Goal: Information Seeking & Learning: Compare options

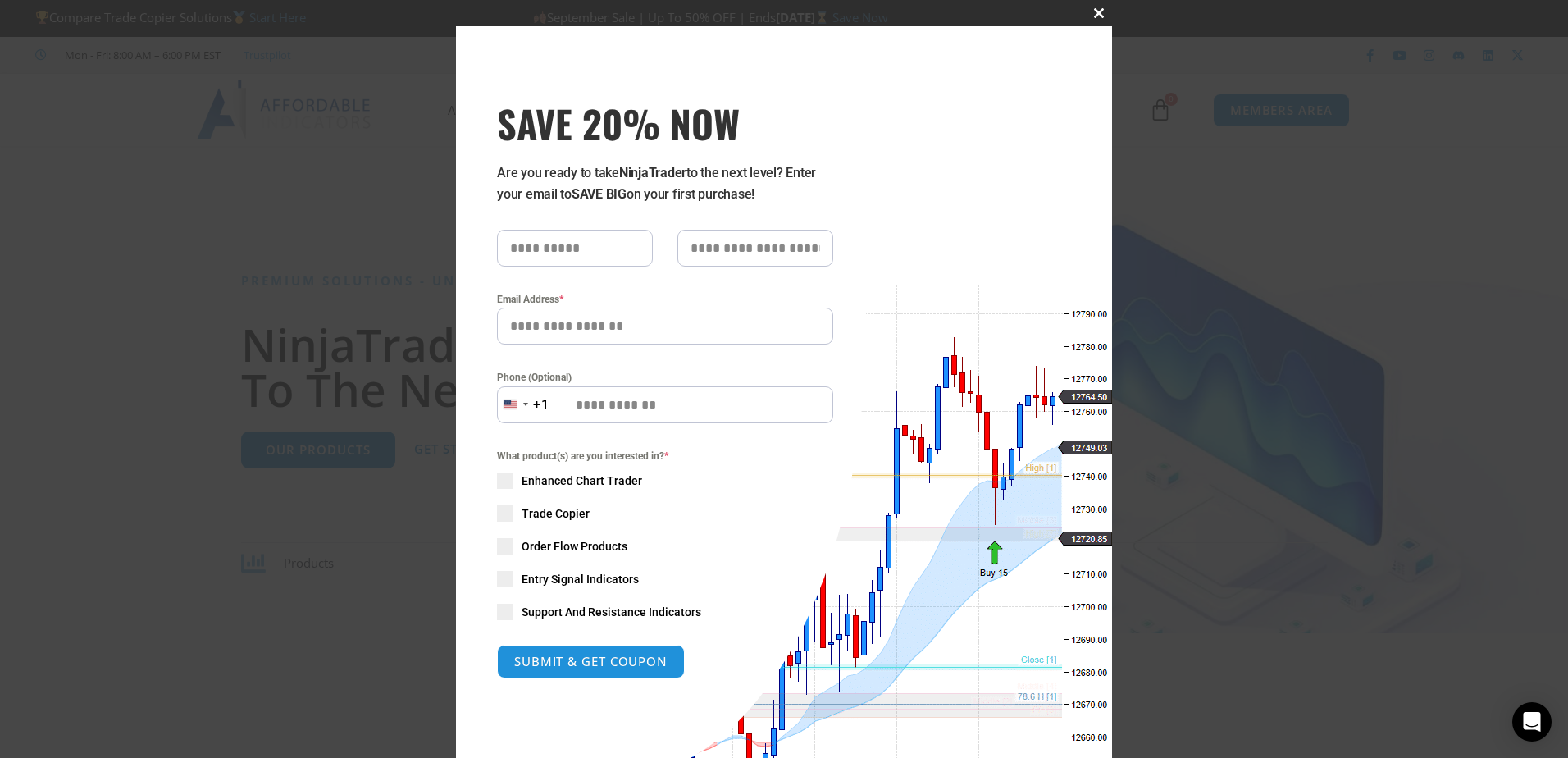
click at [1096, 17] on span at bounding box center [1099, 13] width 26 height 9
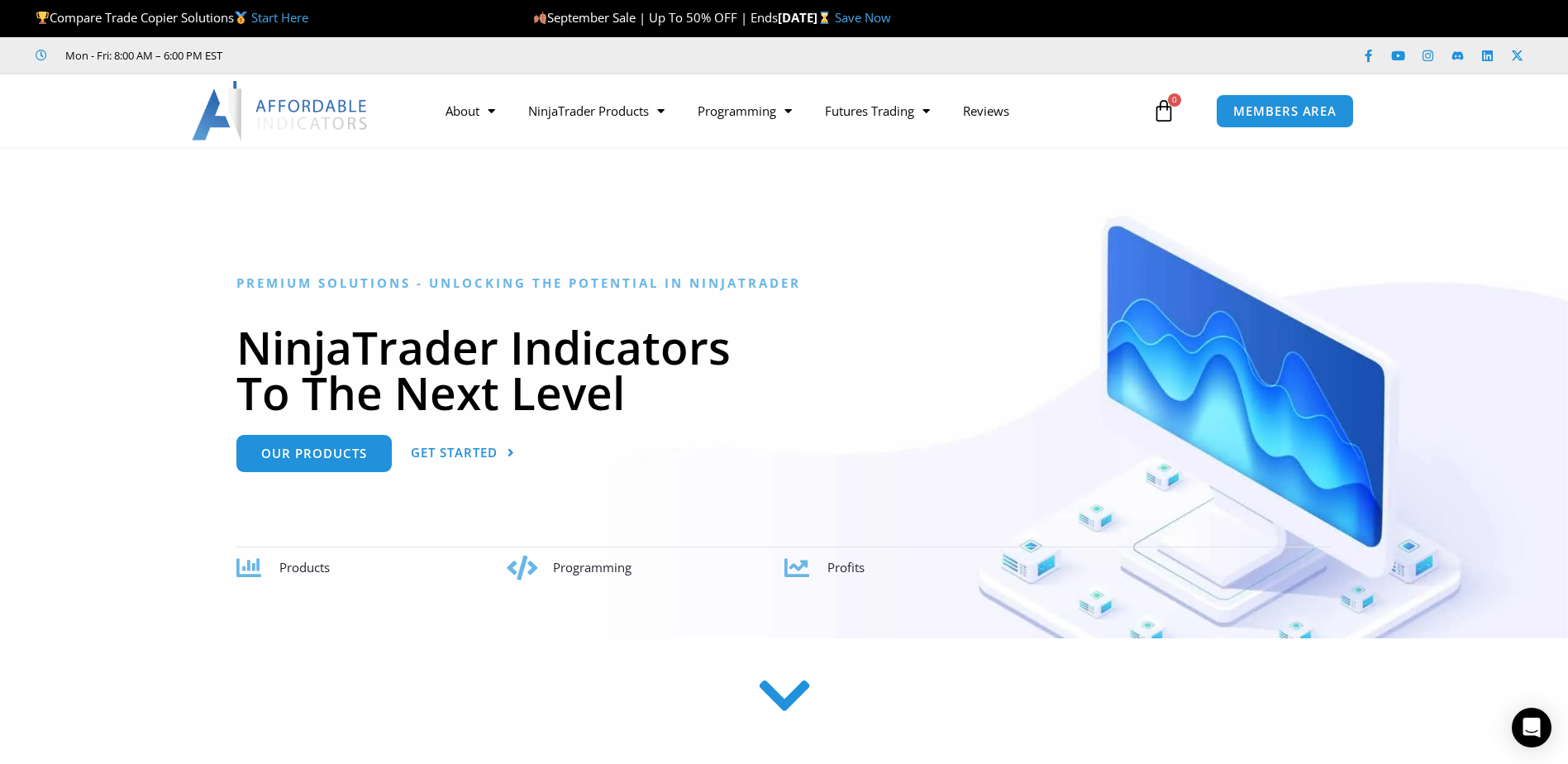
click at [278, 11] on link "Start Here" at bounding box center [280, 16] width 57 height 16
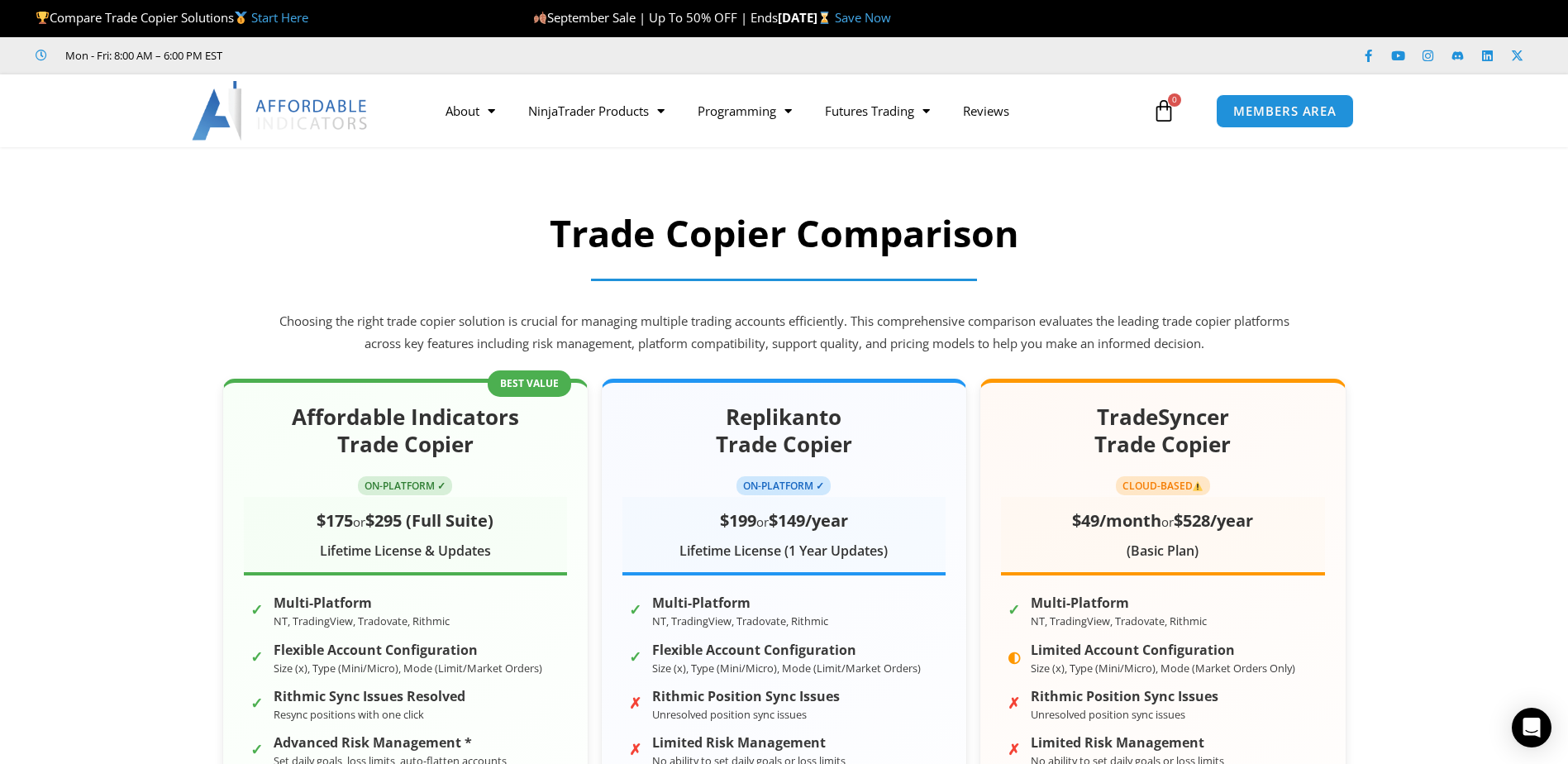
click at [281, 13] on link "Start Here" at bounding box center [280, 16] width 57 height 16
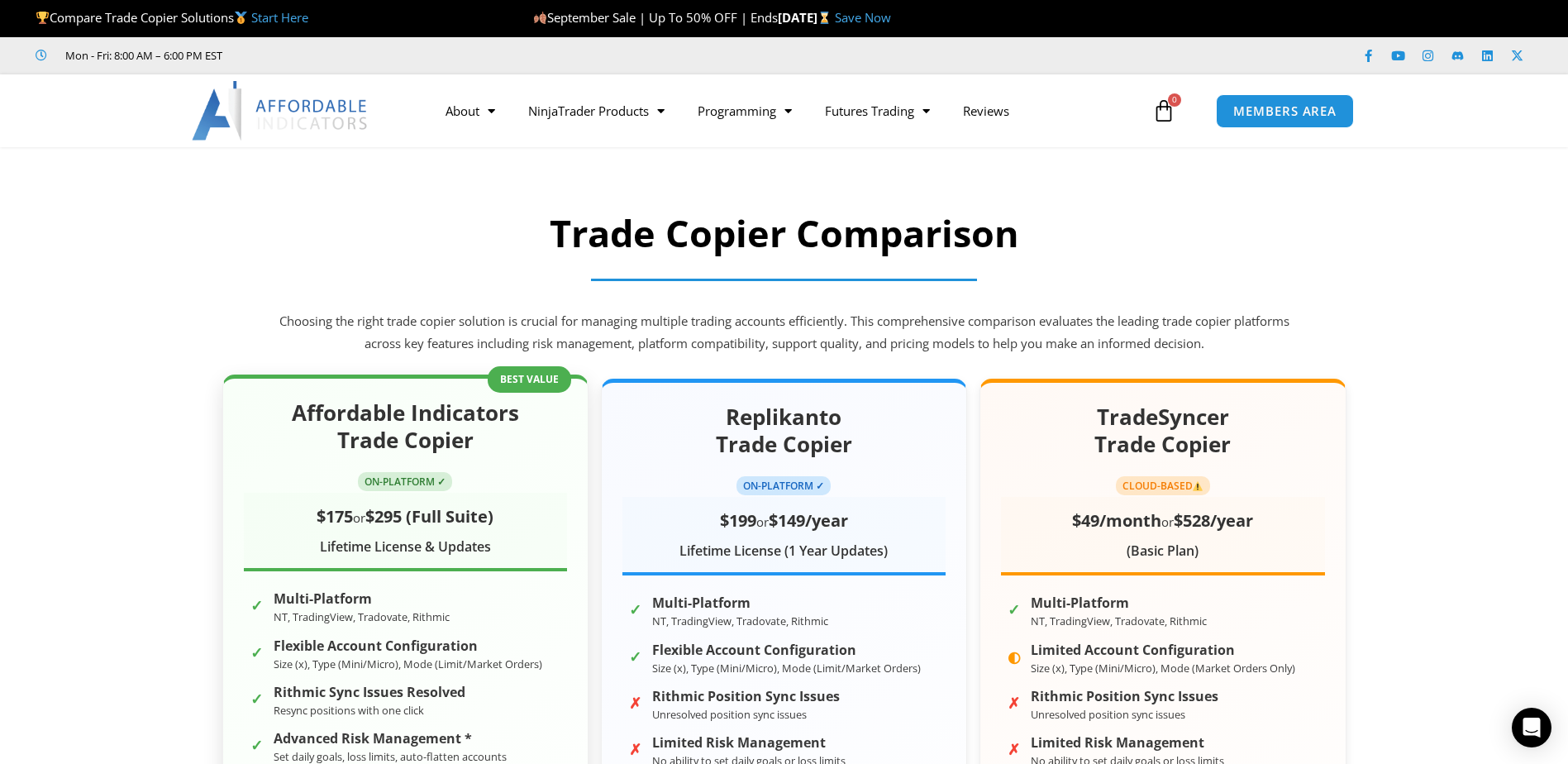
click at [519, 377] on div "Affordable Indicators Trade Copier ON-PLATFORM ✓ $175 or $295 (Full Suite) Life…" at bounding box center [405, 704] width 366 height 660
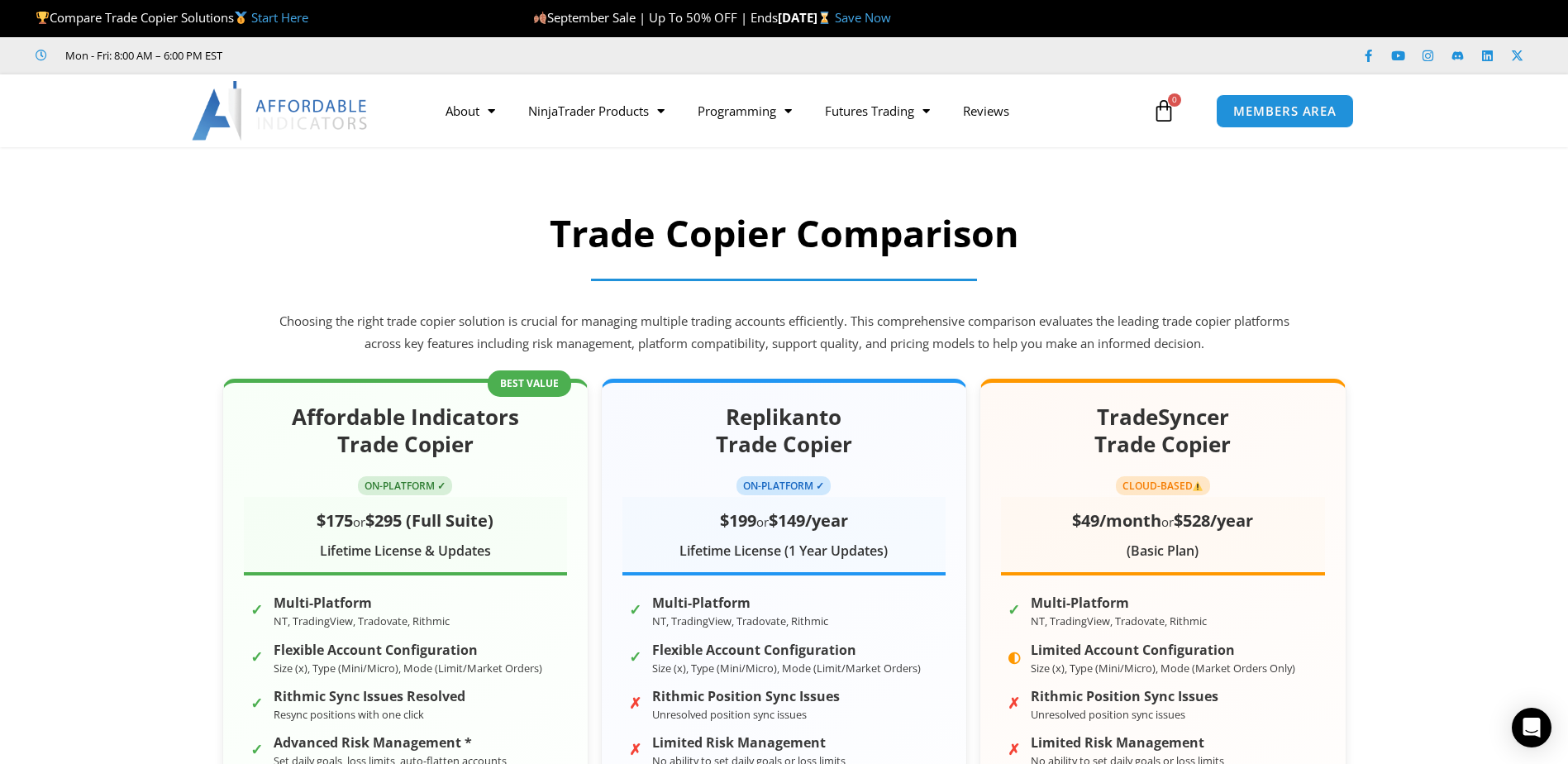
drag, startPoint x: 519, startPoint y: 377, endPoint x: 354, endPoint y: 258, distance: 203.4
click at [354, 258] on div "Trade Copier Comparison Choosing the right trade copier solution is crucial for…" at bounding box center [784, 284] width 1033 height 166
click at [326, 118] on img at bounding box center [280, 110] width 178 height 60
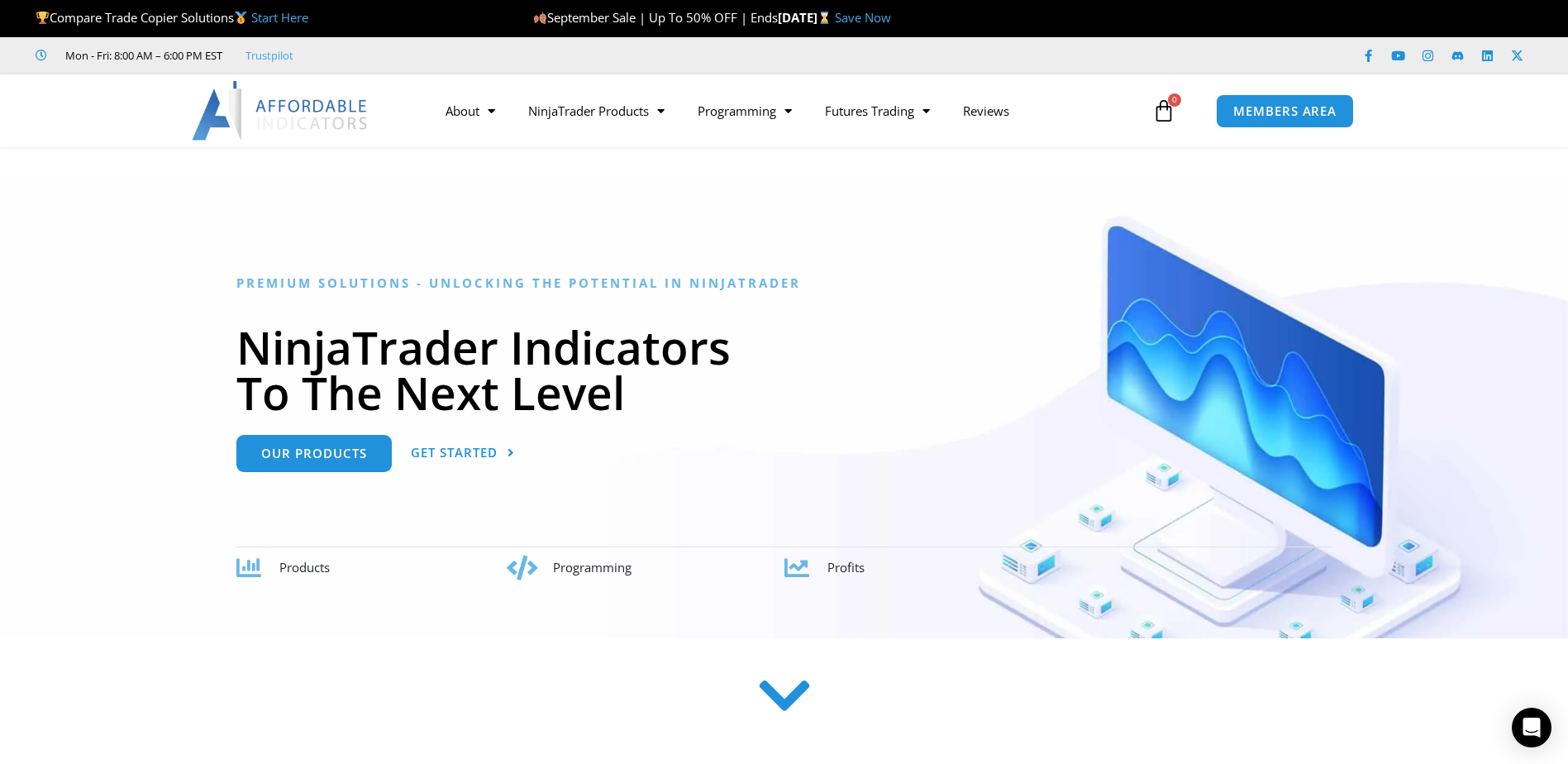
click at [271, 16] on link "Start Here" at bounding box center [280, 16] width 57 height 16
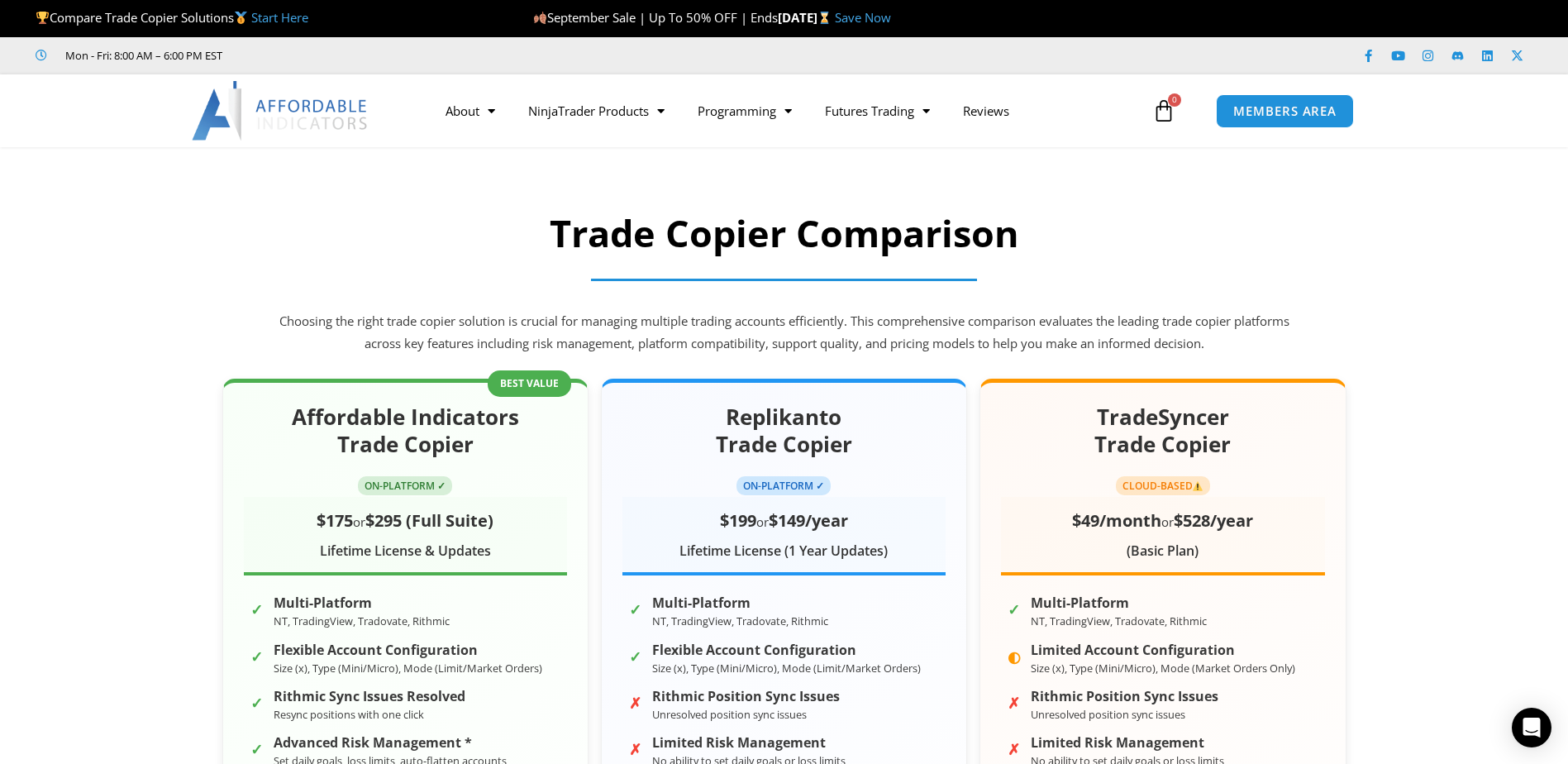
click at [729, 243] on h2 "Trade Copier Comparison" at bounding box center [784, 233] width 1016 height 49
click at [730, 243] on h2 "Trade Copier Comparison" at bounding box center [784, 233] width 1016 height 49
click at [731, 242] on h2 "Trade Copier Comparison" at bounding box center [784, 233] width 1016 height 49
click at [731, 241] on h2 "Trade Copier Comparison" at bounding box center [784, 233] width 1016 height 49
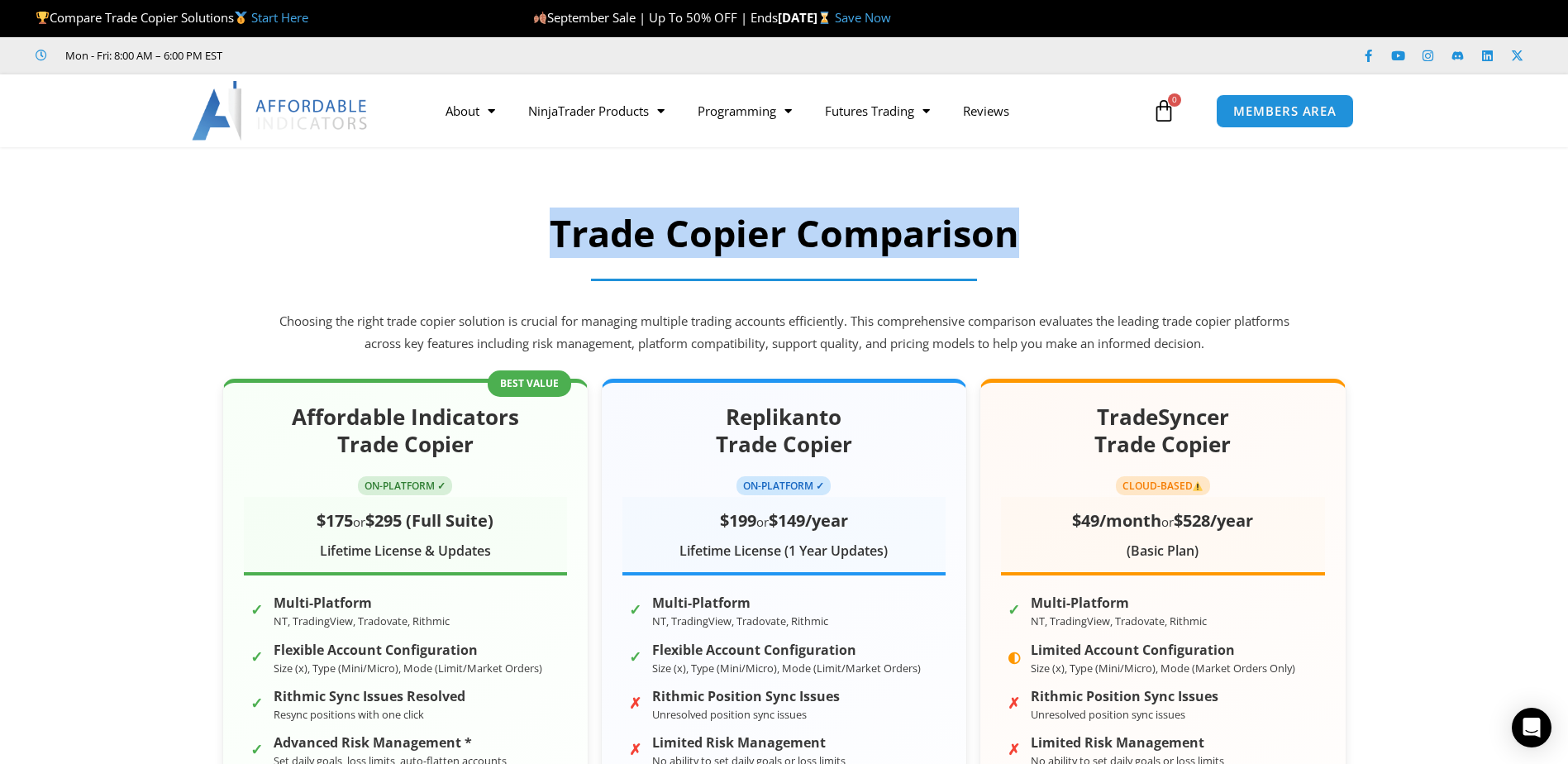
click at [732, 241] on h2 "Trade Copier Comparison" at bounding box center [784, 233] width 1016 height 49
click at [733, 240] on h2 "Trade Copier Comparison" at bounding box center [784, 233] width 1016 height 49
drag, startPoint x: 733, startPoint y: 240, endPoint x: 726, endPoint y: 265, distance: 26.0
click at [726, 266] on div at bounding box center [784, 279] width 1016 height 27
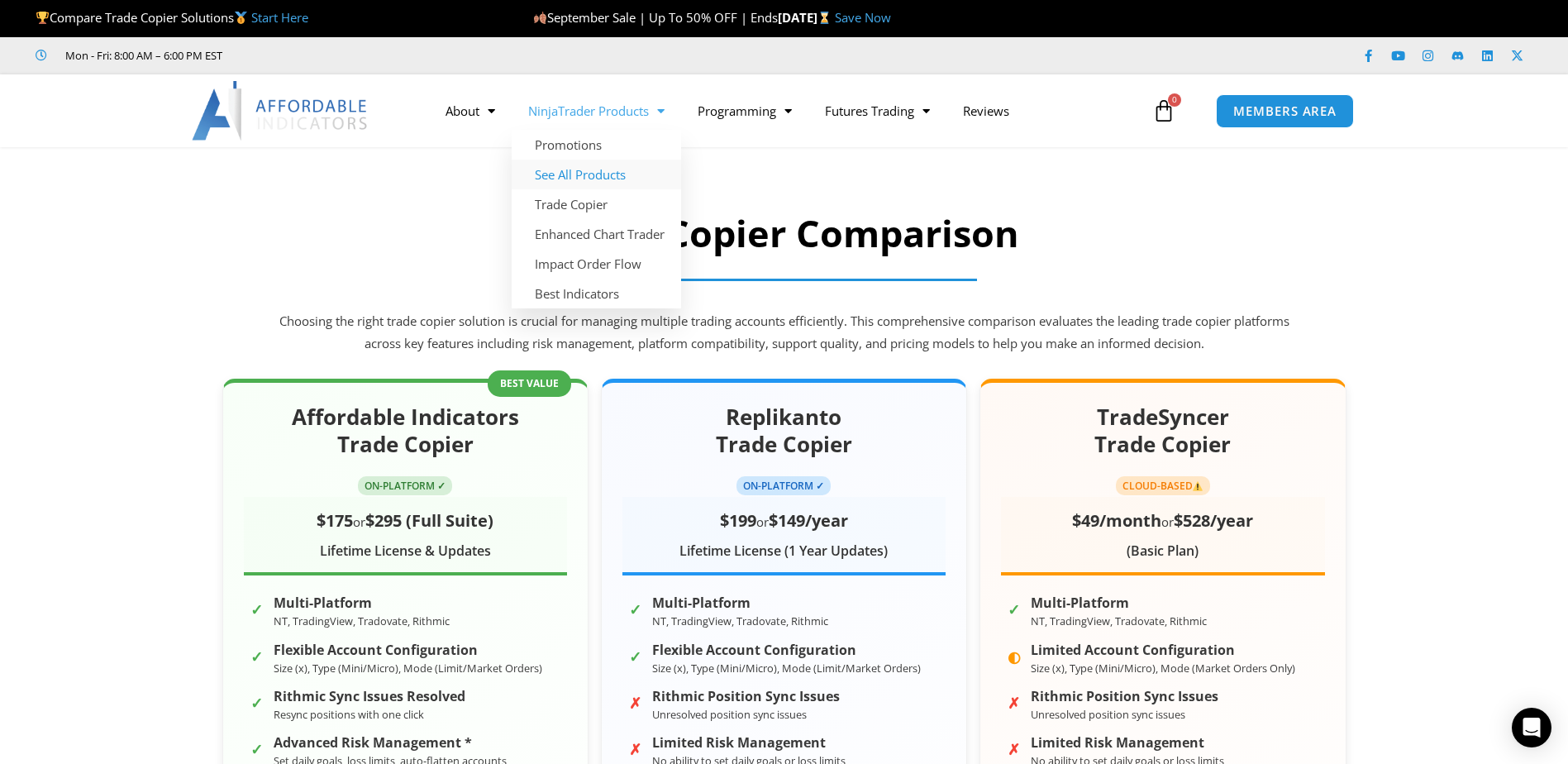
click at [630, 167] on link "See All Products" at bounding box center [596, 174] width 169 height 29
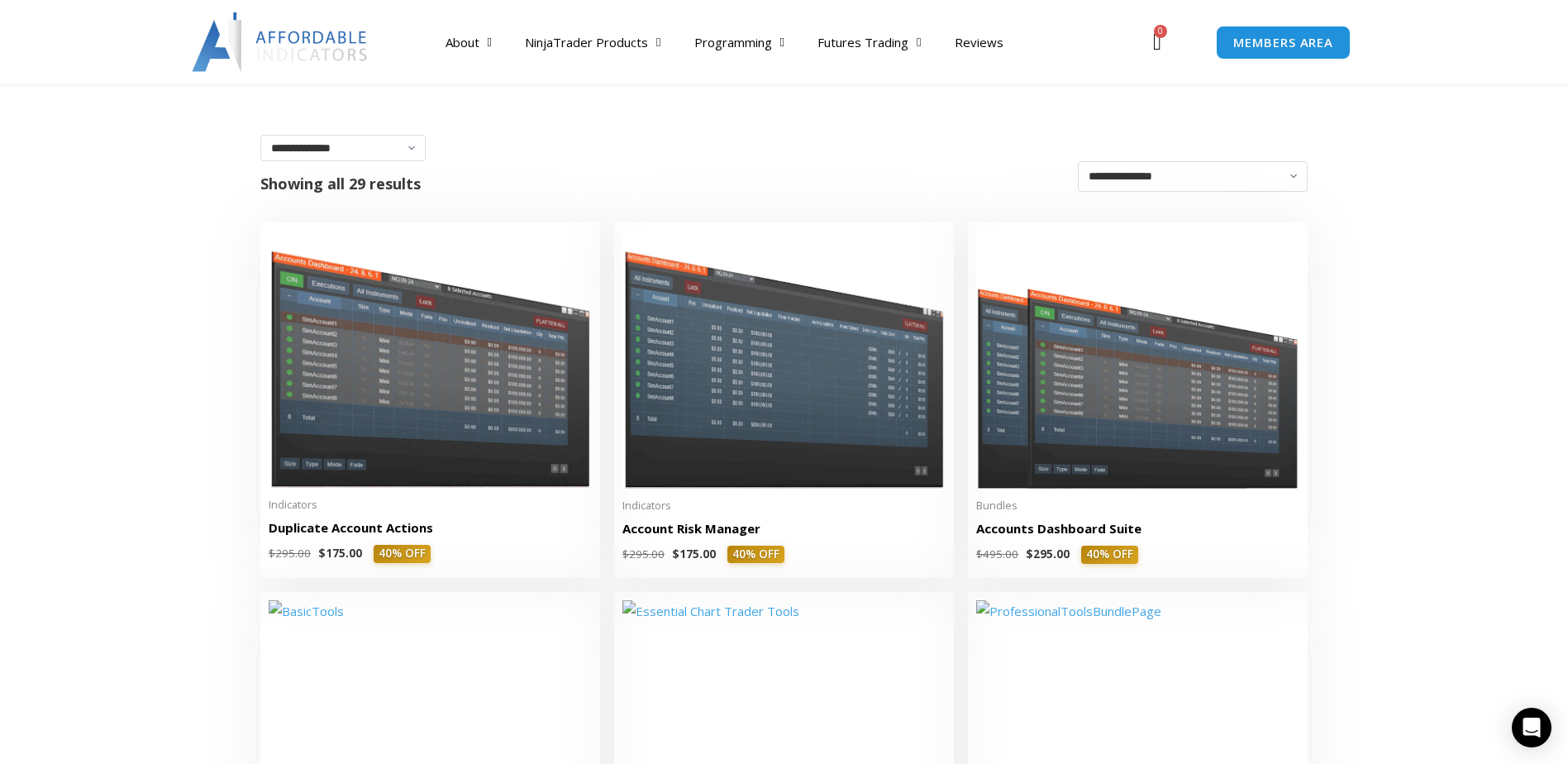
scroll to position [248, 0]
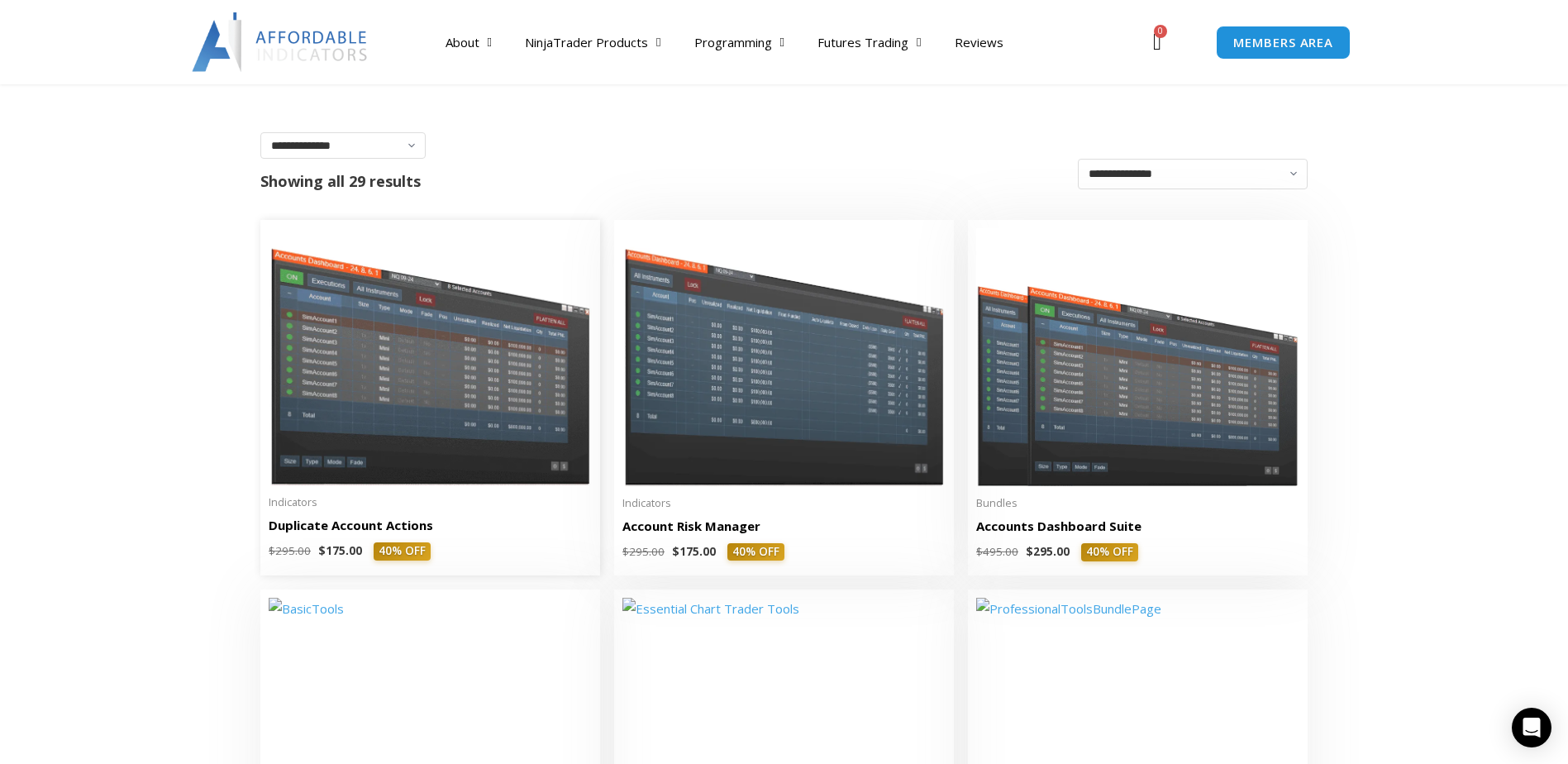
click at [510, 361] on img at bounding box center [430, 356] width 323 height 257
